Goal: Use online tool/utility

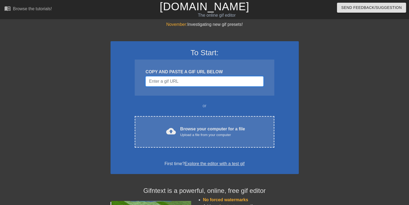
click at [182, 83] on input "Username" at bounding box center [205, 81] width 118 height 10
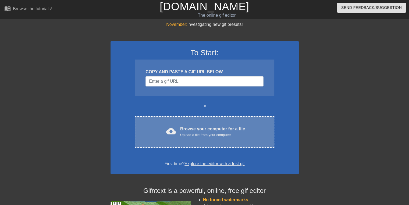
click at [202, 139] on div "cloud_upload Browse your computer for a file Upload a file from your computer C…" at bounding box center [204, 131] width 139 height 31
click at [220, 128] on div "Browse your computer for a file Upload a file from your computer" at bounding box center [212, 132] width 65 height 12
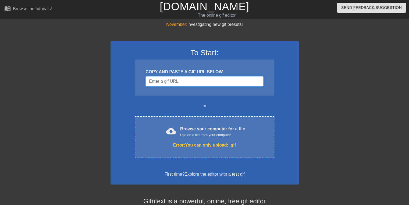
click at [195, 77] on input "Username" at bounding box center [205, 81] width 118 height 10
